Goal: Check status: Check status

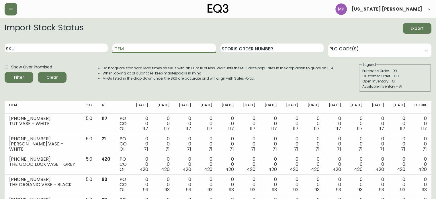
click at [134, 51] on input "Item" at bounding box center [163, 48] width 103 height 9
click at [5, 72] on button "Filter" at bounding box center [19, 77] width 29 height 11
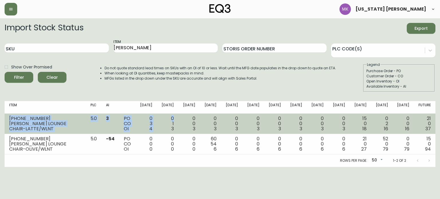
drag, startPoint x: 9, startPoint y: 117, endPoint x: 182, endPoint y: 120, distance: 173.0
click at [182, 120] on tr "[PHONE_NUMBER] [PERSON_NAME] LOUNGE CHAIR-LATTE/WLNT 5.0 3 PO CO OI 0 3 4 0 1 3…" at bounding box center [220, 124] width 431 height 20
click at [178, 120] on td "0 1 3" at bounding box center [167, 124] width 21 height 20
drag, startPoint x: 42, startPoint y: 123, endPoint x: 122, endPoint y: 126, distance: 80.3
click at [122, 126] on tr "[PHONE_NUMBER] [PERSON_NAME] LOUNGE CHAIR-LATTE/WLNT 5.0 3 PO CO OI 0 3 4 0 1 3…" at bounding box center [220, 124] width 431 height 20
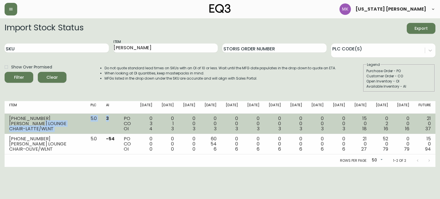
click at [119, 126] on td "3" at bounding box center [110, 124] width 18 height 20
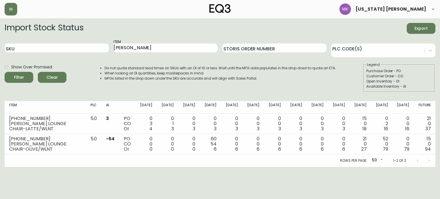
drag, startPoint x: 109, startPoint y: 90, endPoint x: 109, endPoint y: 87, distance: 3.2
click at [109, 90] on div "Do not quote standard lead times on SKUs with an OI of 10 or less. Wait until t…" at bounding box center [214, 77] width 243 height 30
drag, startPoint x: 139, startPoint y: 48, endPoint x: 44, endPoint y: 39, distance: 96.1
click at [44, 39] on div "SKU Item [PERSON_NAME] Storis Order Number PLC Code(s)" at bounding box center [220, 48] width 431 height 19
paste input "8563053"
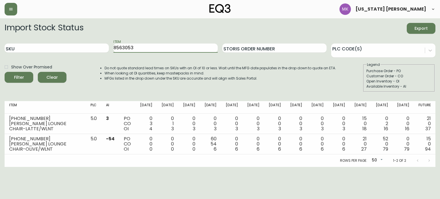
type input "8563053"
click at [5, 72] on button "Filter" at bounding box center [19, 77] width 29 height 11
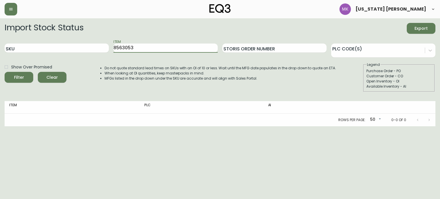
drag, startPoint x: 84, startPoint y: 47, endPoint x: 0, endPoint y: 46, distance: 83.6
click at [0, 47] on main "Import Stock Status Export SKU Item 8563053 Storis Order Number PLC Code(s) Sho…" at bounding box center [220, 72] width 440 height 108
click at [16, 49] on input "SKU" at bounding box center [57, 48] width 104 height 9
paste input "[PHONE_NUMBER]"
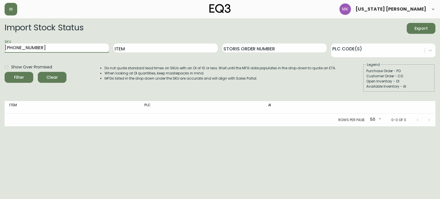
click at [5, 72] on button "Filter" at bounding box center [19, 77] width 29 height 11
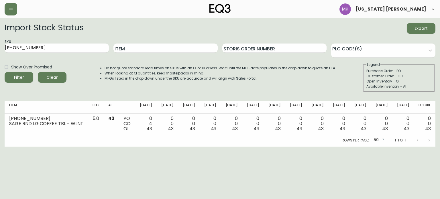
drag, startPoint x: 142, startPoint y: 91, endPoint x: 137, endPoint y: 83, distance: 9.3
click at [142, 91] on div "Do not quote standard lead times on SKUs with an OI of 10 or less. Wait until t…" at bounding box center [214, 77] width 243 height 30
drag, startPoint x: 53, startPoint y: 43, endPoint x: 0, endPoint y: 1, distance: 67.1
click at [0, 11] on div "[US_STATE] [PERSON_NAME] Import Stock Status Export SKU [PHONE_NUMBER] Item Sto…" at bounding box center [220, 73] width 440 height 147
paste input "7170-432"
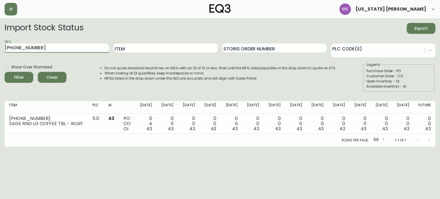
type input "[PHONE_NUMBER]"
click at [5, 72] on button "Filter" at bounding box center [19, 77] width 29 height 11
click at [31, 55] on div "SKU [PHONE_NUMBER]" at bounding box center [57, 48] width 104 height 19
drag, startPoint x: 23, startPoint y: 44, endPoint x: 0, endPoint y: 42, distance: 23.1
click at [0, 42] on main "Import Stock Status Export SKU [PHONE_NUMBER] Item Storis Order Number PLC Code…" at bounding box center [220, 82] width 440 height 128
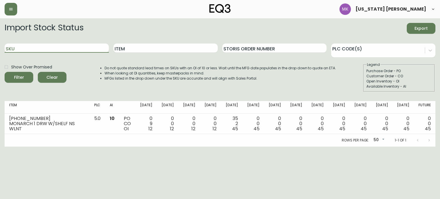
paste input "8563952"
type input "8563952"
